Goal: Transaction & Acquisition: Purchase product/service

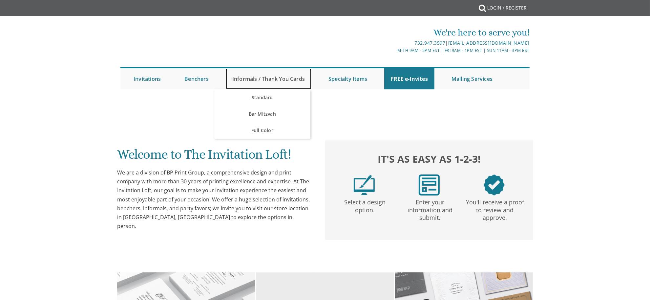
click at [273, 83] on link "Informals / Thank You Cards" at bounding box center [269, 78] width 86 height 21
click at [270, 80] on link "Informals / Thank You Cards" at bounding box center [269, 78] width 86 height 21
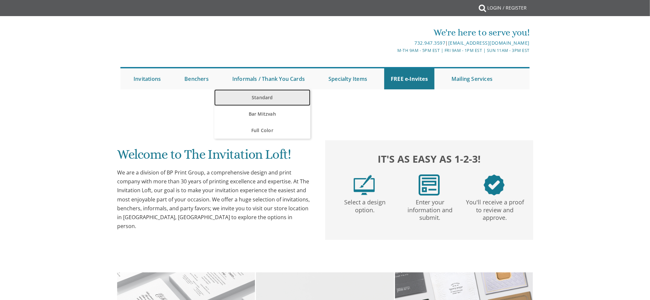
click at [265, 98] on link "Standard" at bounding box center [262, 97] width 96 height 16
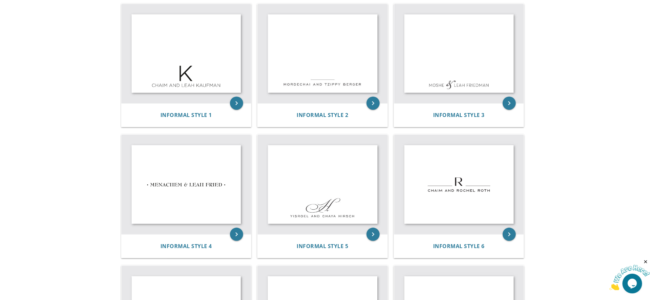
scroll to position [102, 0]
